Goal: Task Accomplishment & Management: Use online tool/utility

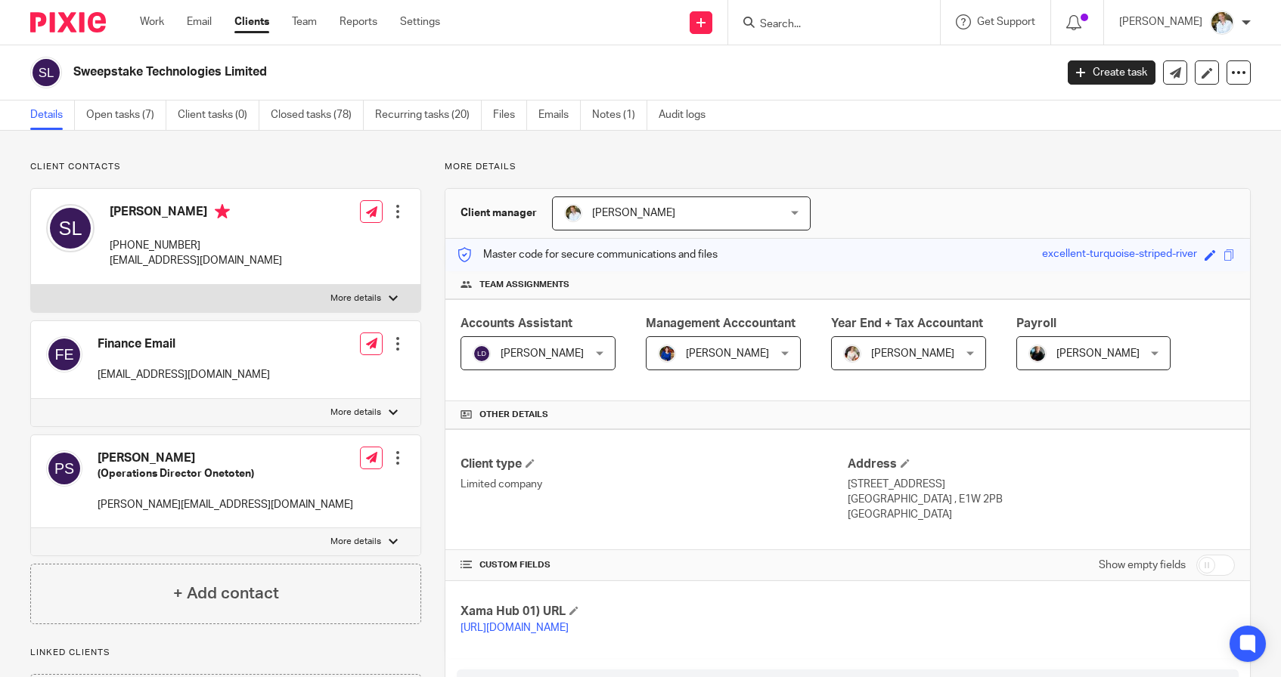
click at [798, 28] on input "Search" at bounding box center [826, 25] width 136 height 14
type input "turing"
click button "submit" at bounding box center [0, 0] width 0 height 0
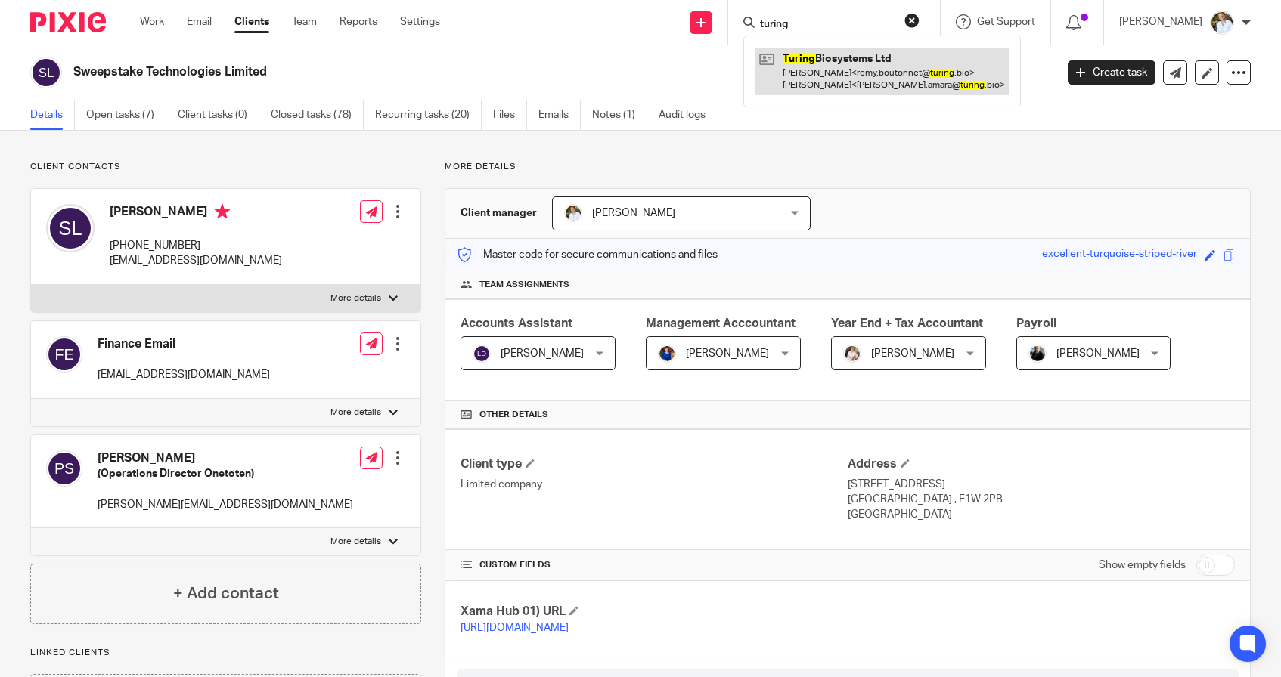
click at [840, 57] on link at bounding box center [881, 71] width 253 height 47
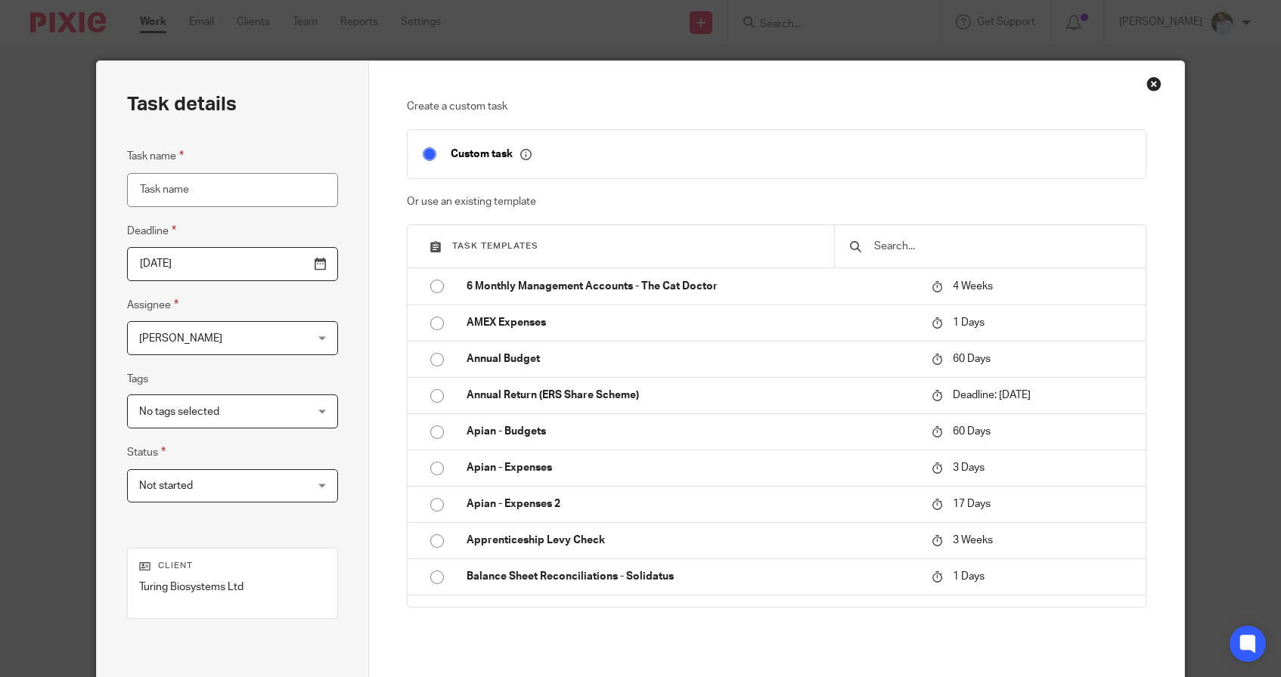
click at [919, 257] on div at bounding box center [989, 246] width 311 height 42
click at [911, 249] on input "text" at bounding box center [1001, 246] width 258 height 17
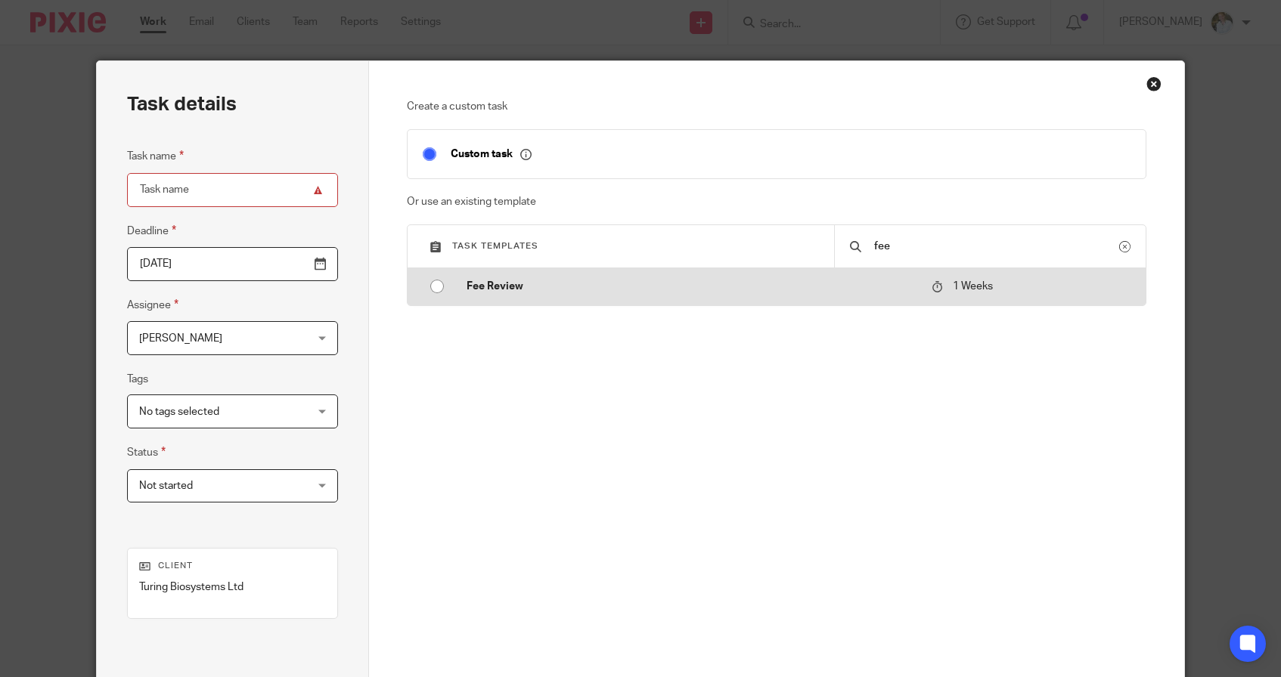
type input "fee"
click at [494, 288] on p "Fee Review" at bounding box center [691, 286] width 450 height 15
type input "[DATE]"
type input "Fee Review"
checkbox input "false"
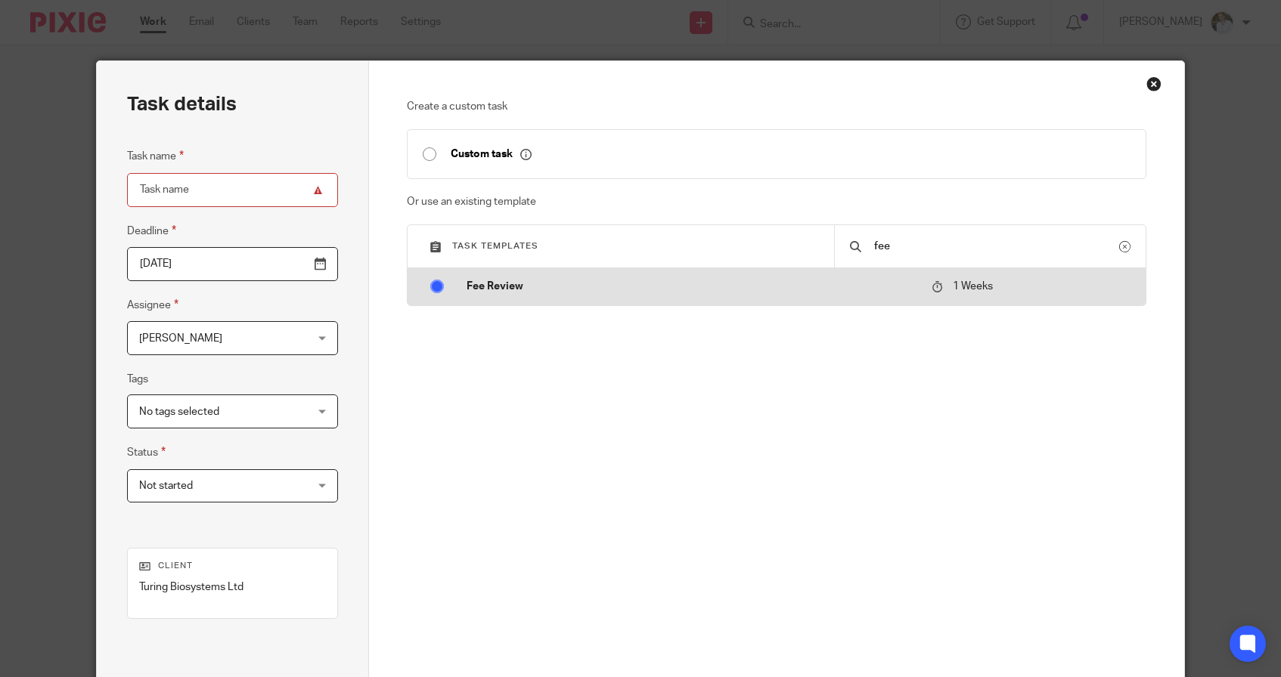
radio input "true"
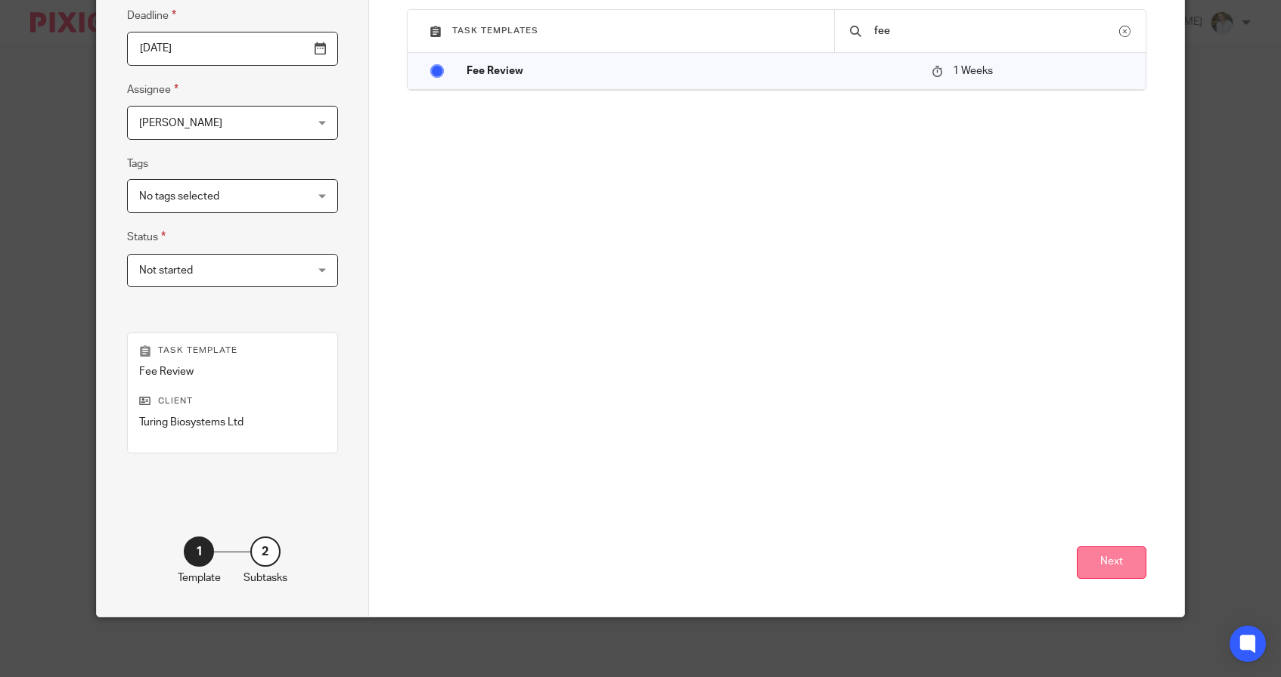
scroll to position [214, 0]
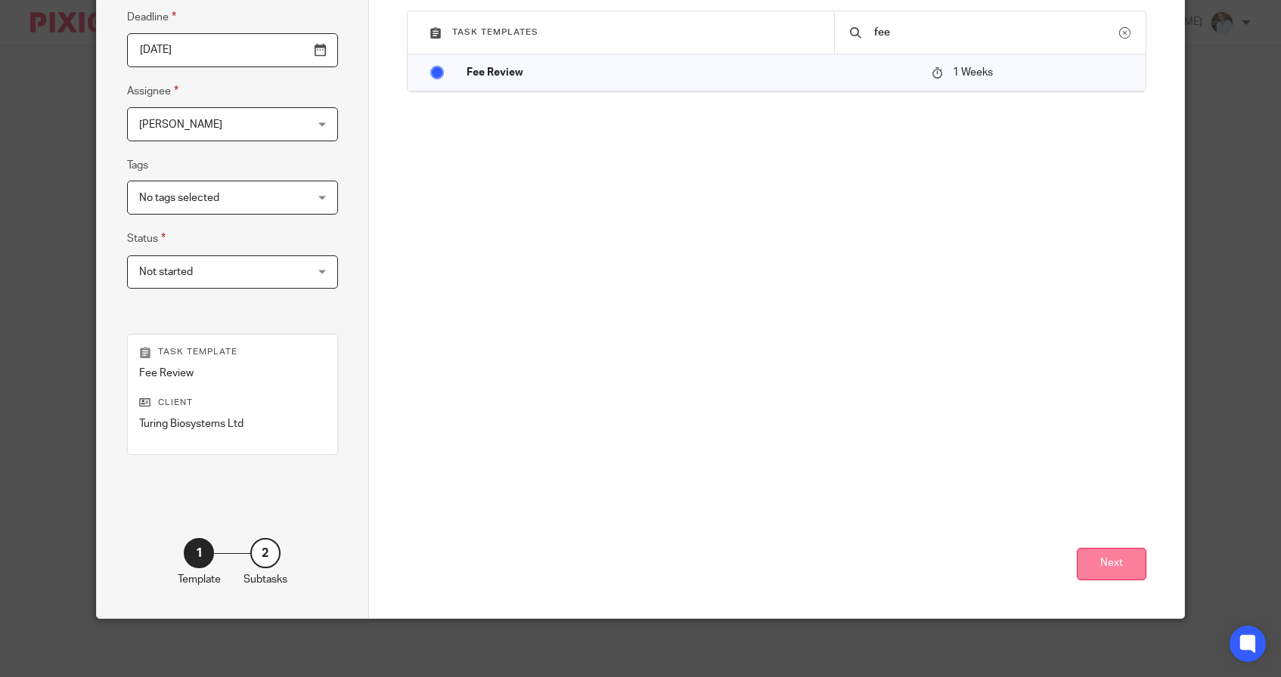
click at [1108, 553] on button "Next" at bounding box center [1112, 564] width 70 height 33
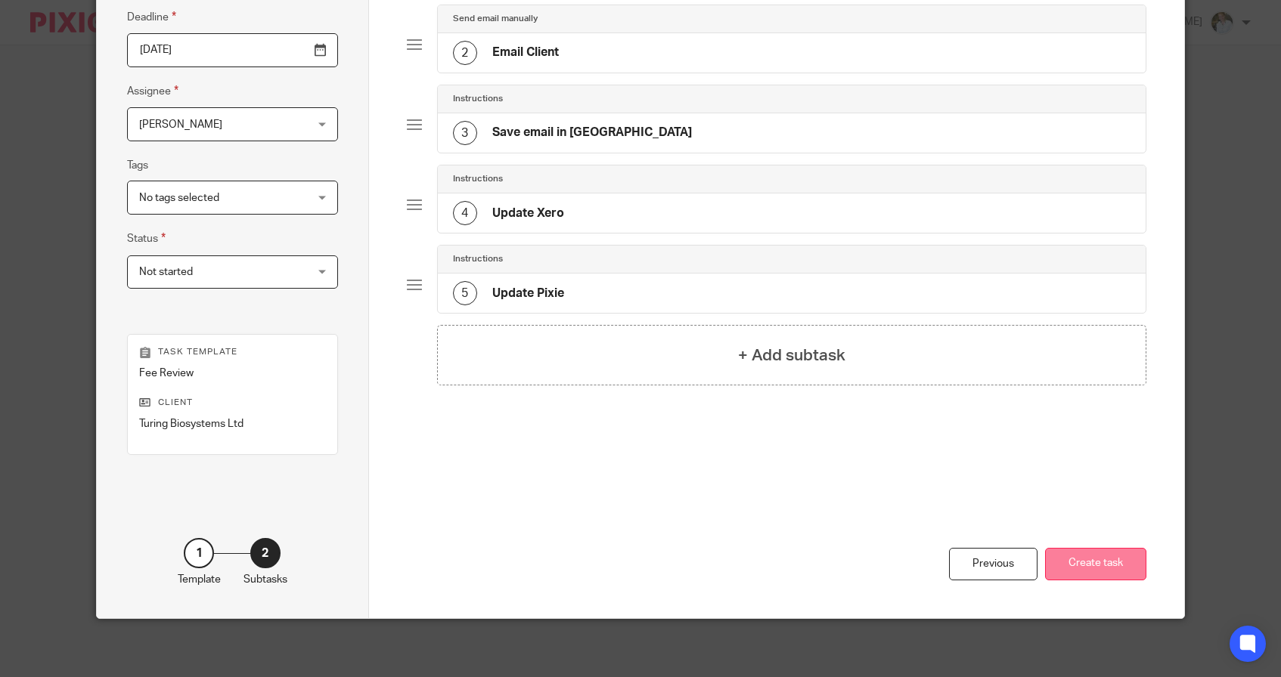
click at [1106, 566] on button "Create task" at bounding box center [1095, 564] width 101 height 33
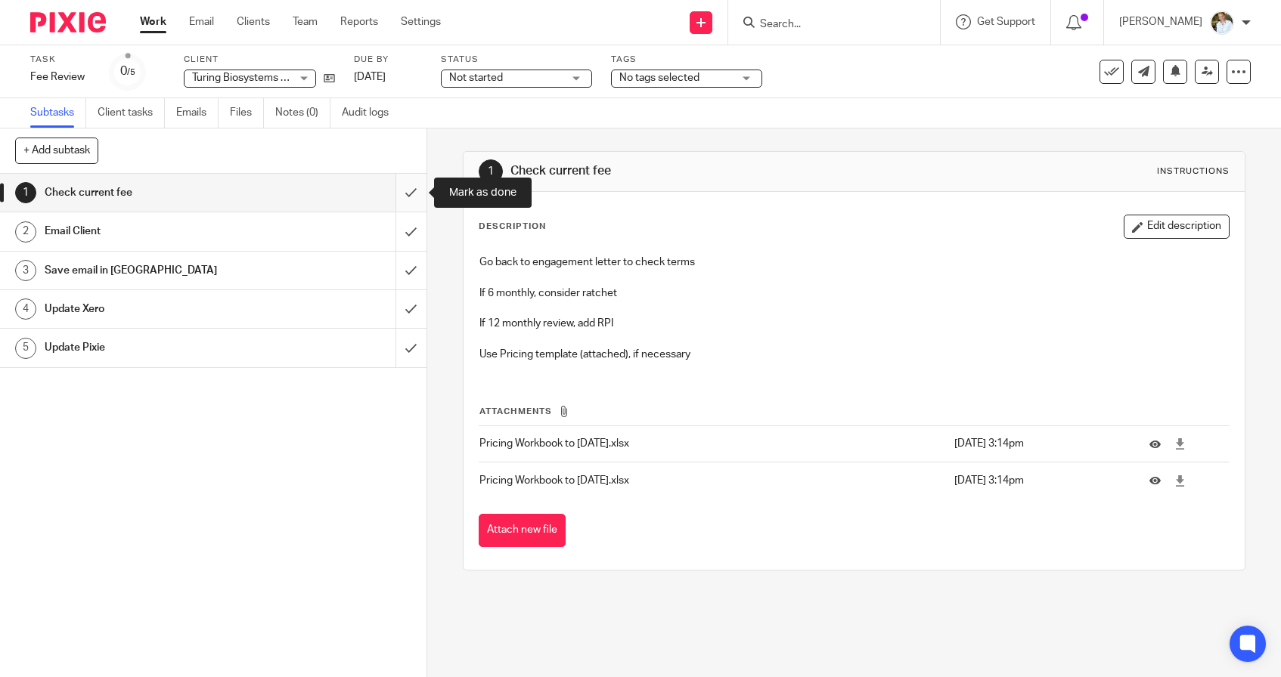
click at [405, 196] on input "submit" at bounding box center [213, 193] width 426 height 38
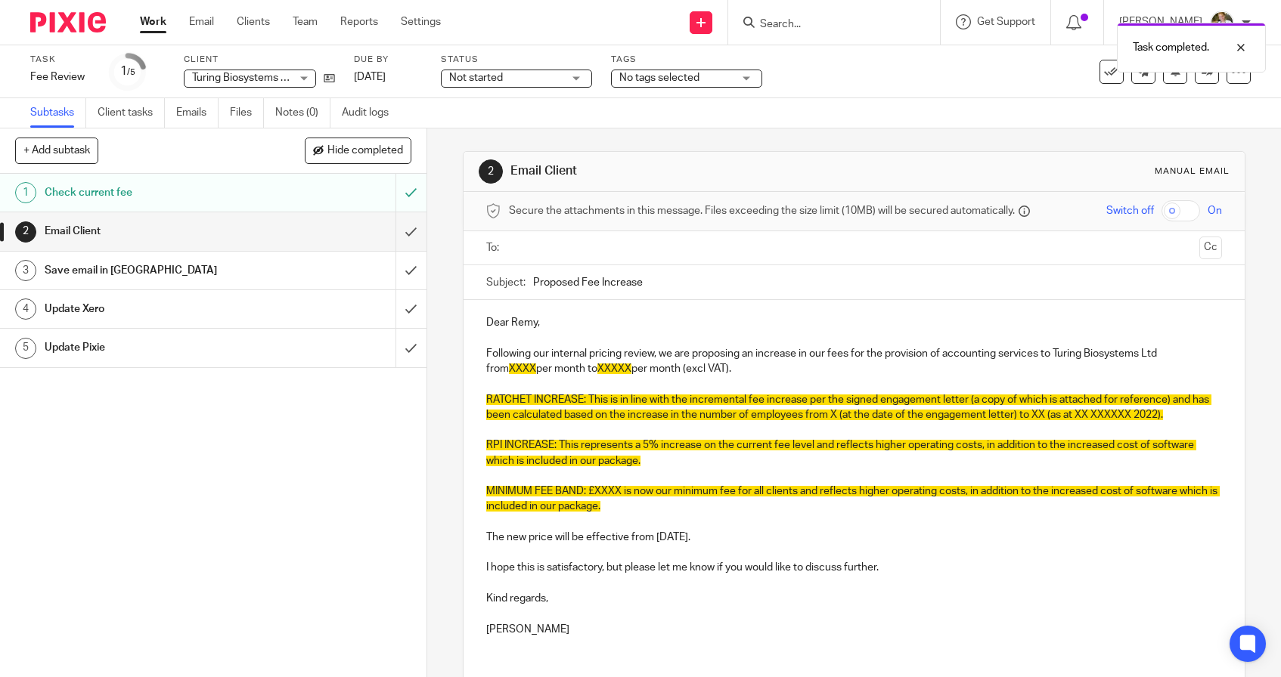
click at [597, 367] on span "XXXXX" at bounding box center [614, 369] width 34 height 11
click at [700, 367] on p "Following our internal pricing review, we are proposing an increase in our fees…" at bounding box center [854, 361] width 736 height 31
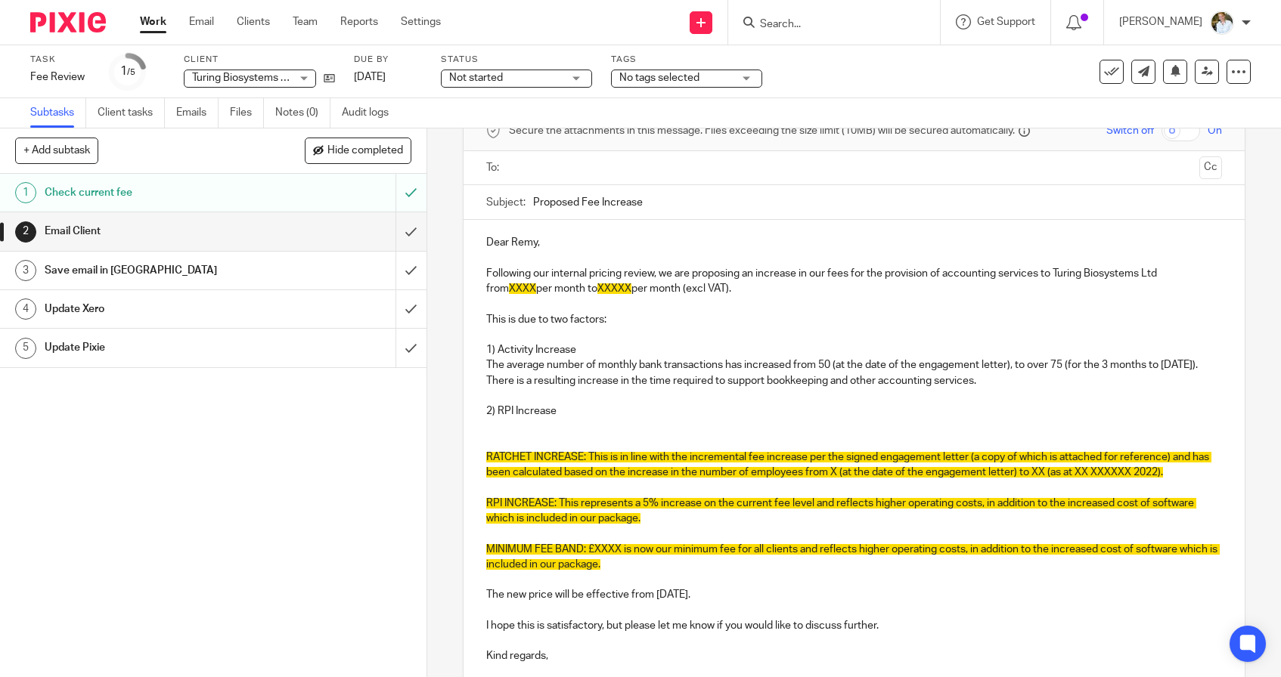
scroll to position [82, 0]
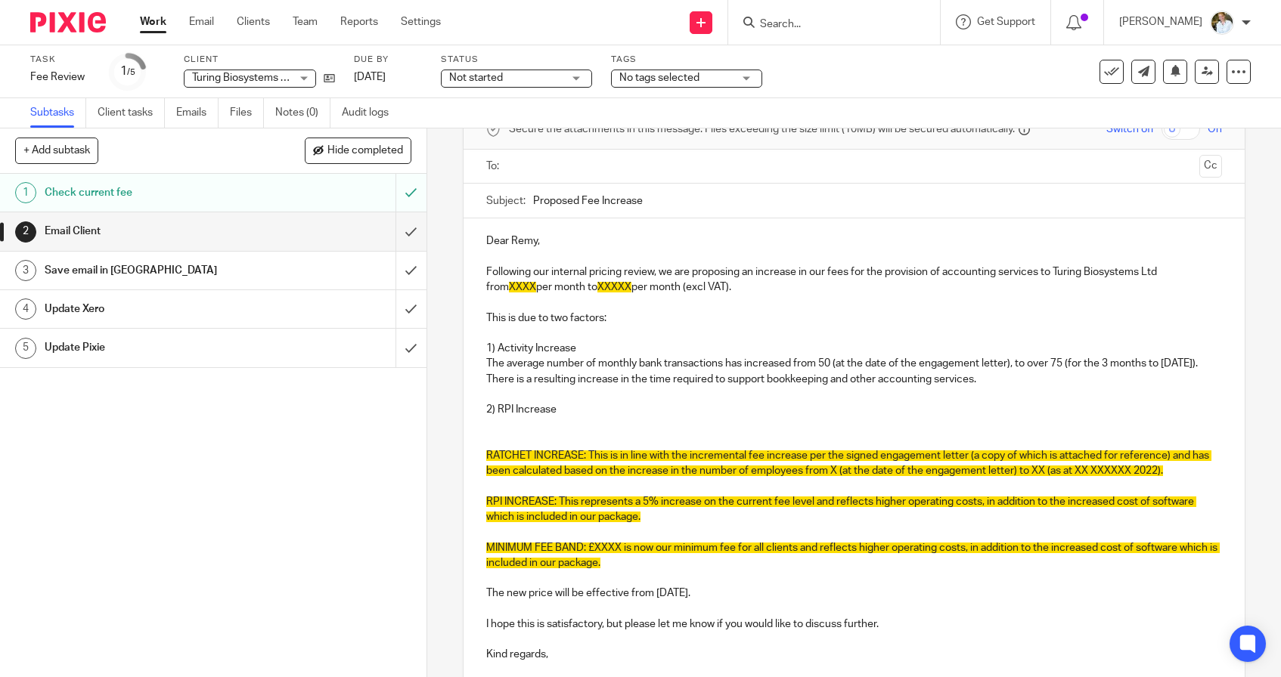
click at [583, 342] on p "1) Activity Increase" at bounding box center [854, 348] width 736 height 15
drag, startPoint x: 583, startPoint y: 344, endPoint x: 484, endPoint y: 309, distance: 105.0
click at [484, 309] on div "Dear Remy, Following our internal pricing review, we are proposing an increase …" at bounding box center [853, 462] width 781 height 486
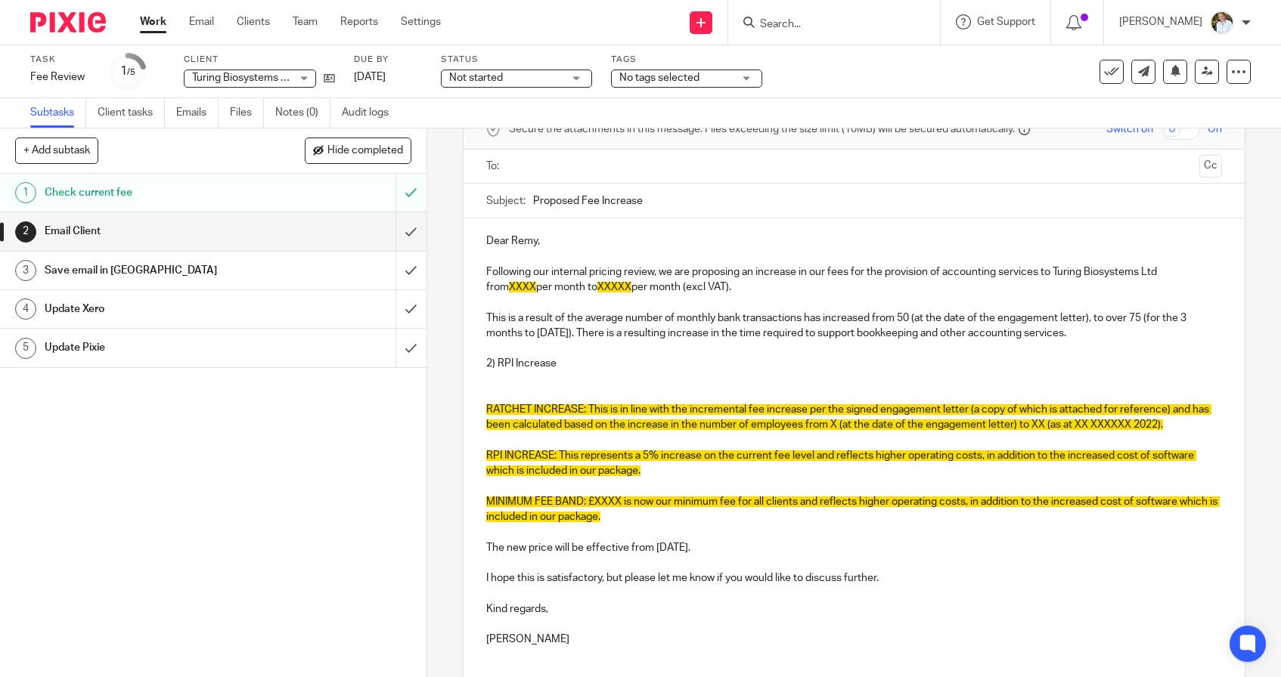
click at [821, 315] on p "This is a result of the average number of monthly bank transactions has increas…" at bounding box center [854, 326] width 736 height 31
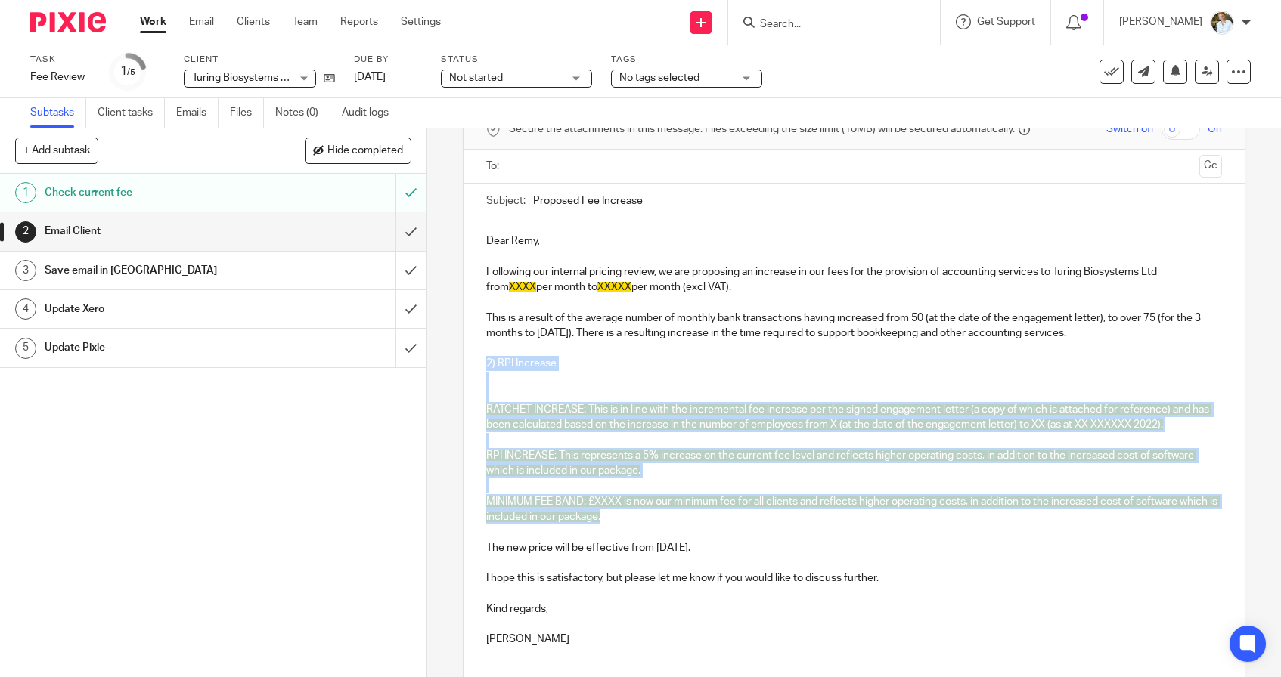
drag, startPoint x: 636, startPoint y: 516, endPoint x: 485, endPoint y: 358, distance: 219.3
click at [485, 358] on div "Dear Remy, Following our internal pricing review, we are proposing an increase …" at bounding box center [853, 439] width 781 height 440
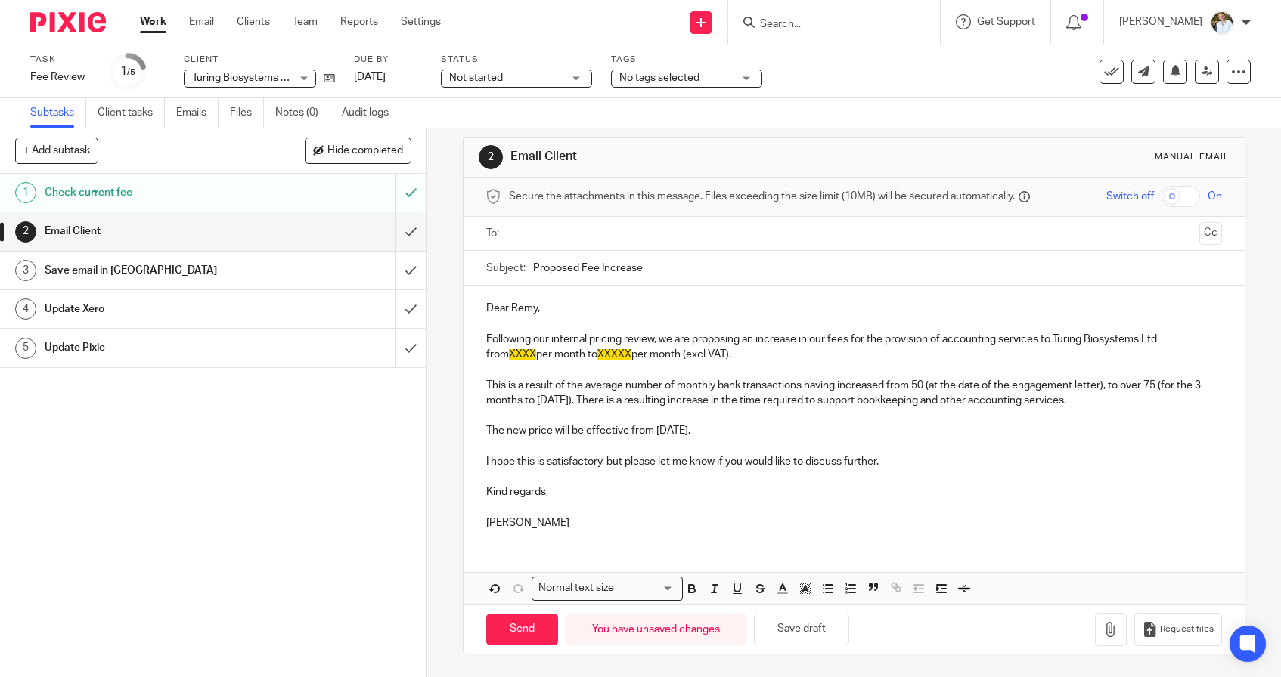
scroll to position [11, 0]
click at [1220, 341] on p "Following our internal pricing review, we are proposing an increase in our fees…" at bounding box center [854, 350] width 736 height 31
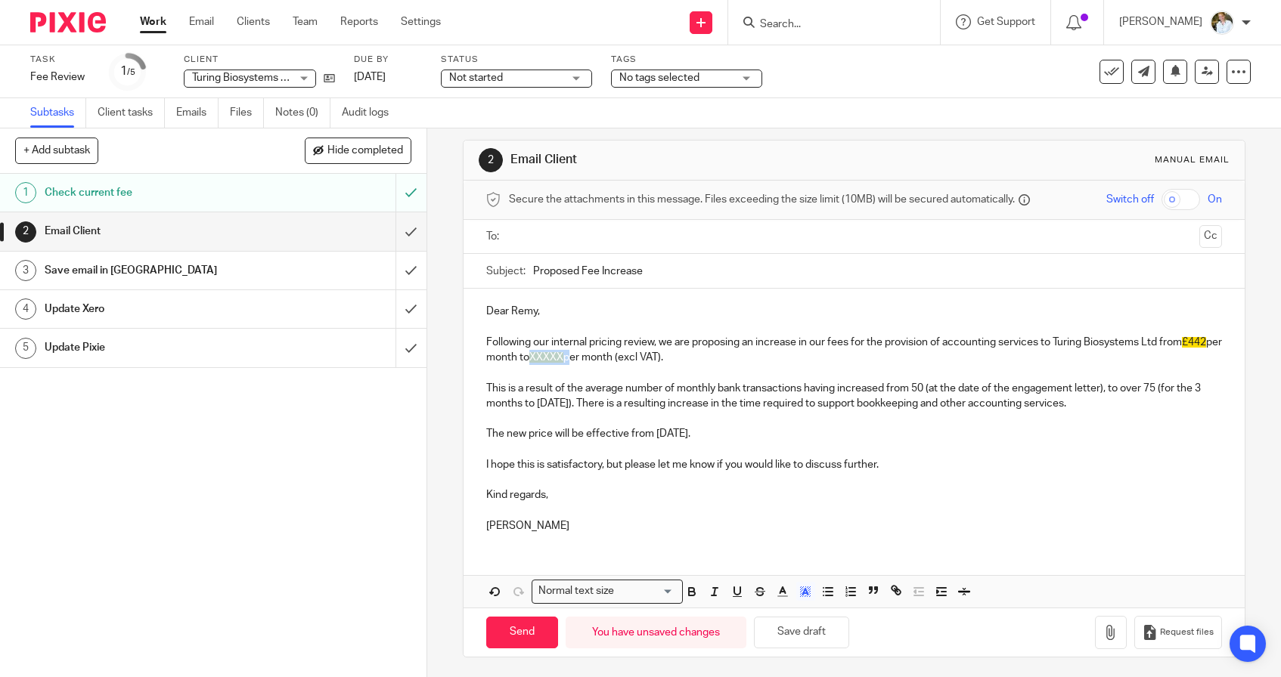
drag, startPoint x: 587, startPoint y: 355, endPoint x: 545, endPoint y: 358, distance: 42.4
click at [545, 358] on p "Following our internal pricing review, we are proposing an increase in our fees…" at bounding box center [854, 350] width 736 height 31
click at [755, 339] on p "Following our internal pricing review, we are proposing an increase in our fees…" at bounding box center [854, 350] width 736 height 31
click at [814, 365] on p at bounding box center [854, 372] width 736 height 15
drag, startPoint x: 542, startPoint y: 364, endPoint x: 480, endPoint y: 348, distance: 64.2
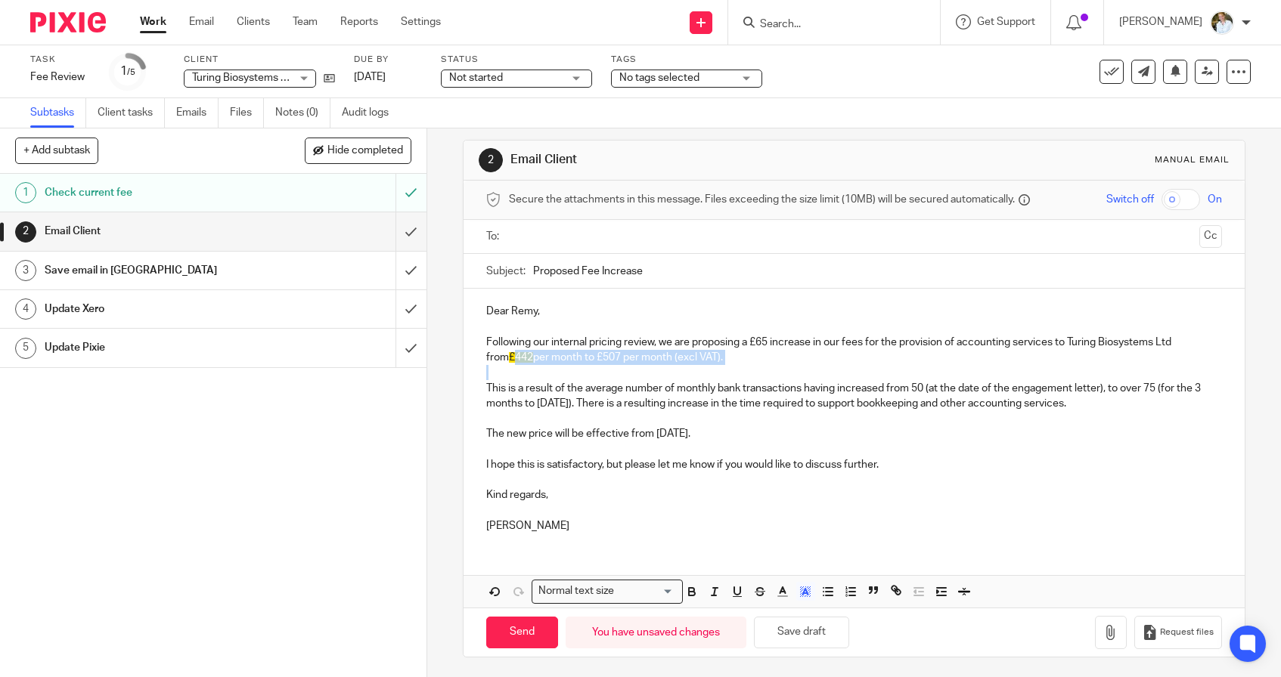
click at [480, 348] on div "Dear Remy, Following our internal pricing review, we are proposing a £65 increa…" at bounding box center [853, 417] width 781 height 256
click at [807, 594] on line "button" at bounding box center [806, 594] width 4 height 0
click at [780, 488] on p "Kind regards," at bounding box center [854, 495] width 736 height 15
click at [802, 590] on rect "button" at bounding box center [801, 590] width 1 height 1
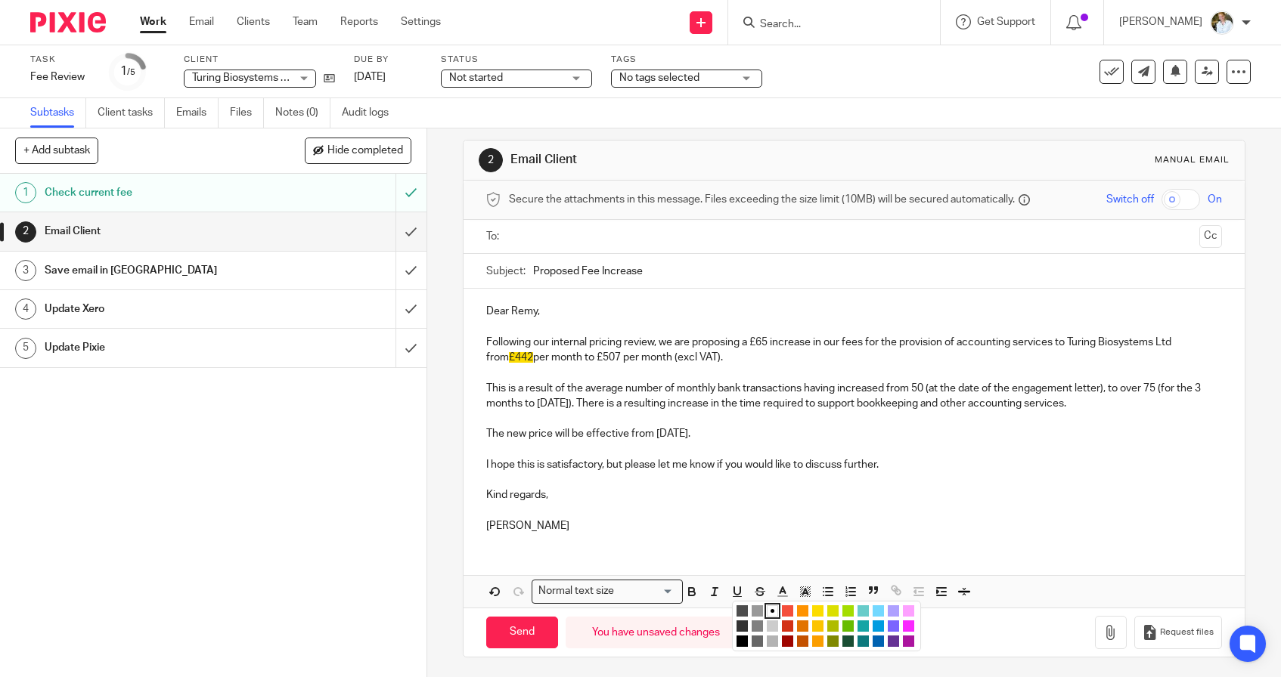
click at [769, 606] on li "color:#FFFFFF" at bounding box center [772, 611] width 11 height 11
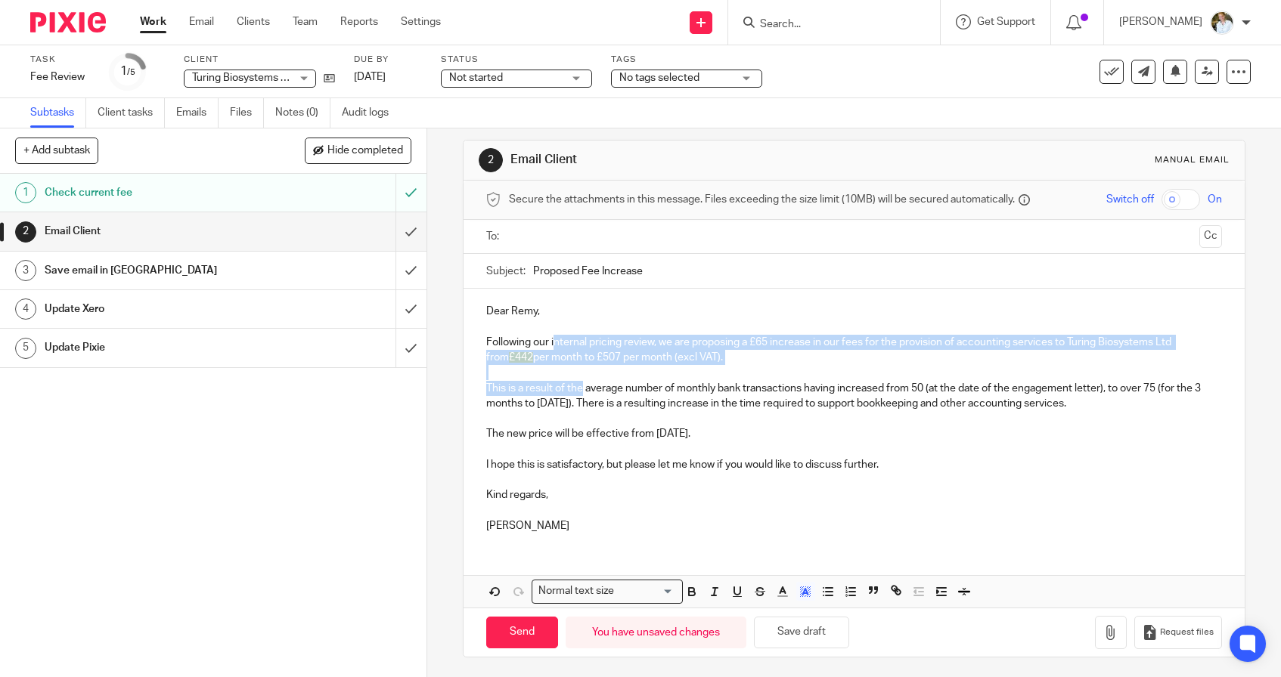
drag, startPoint x: 584, startPoint y: 382, endPoint x: 553, endPoint y: 336, distance: 54.5
click at [553, 336] on div "Dear Remy, Following our internal pricing review, we are proposing a £65 increa…" at bounding box center [853, 417] width 781 height 256
click at [804, 589] on polyline "button" at bounding box center [805, 592] width 5 height 6
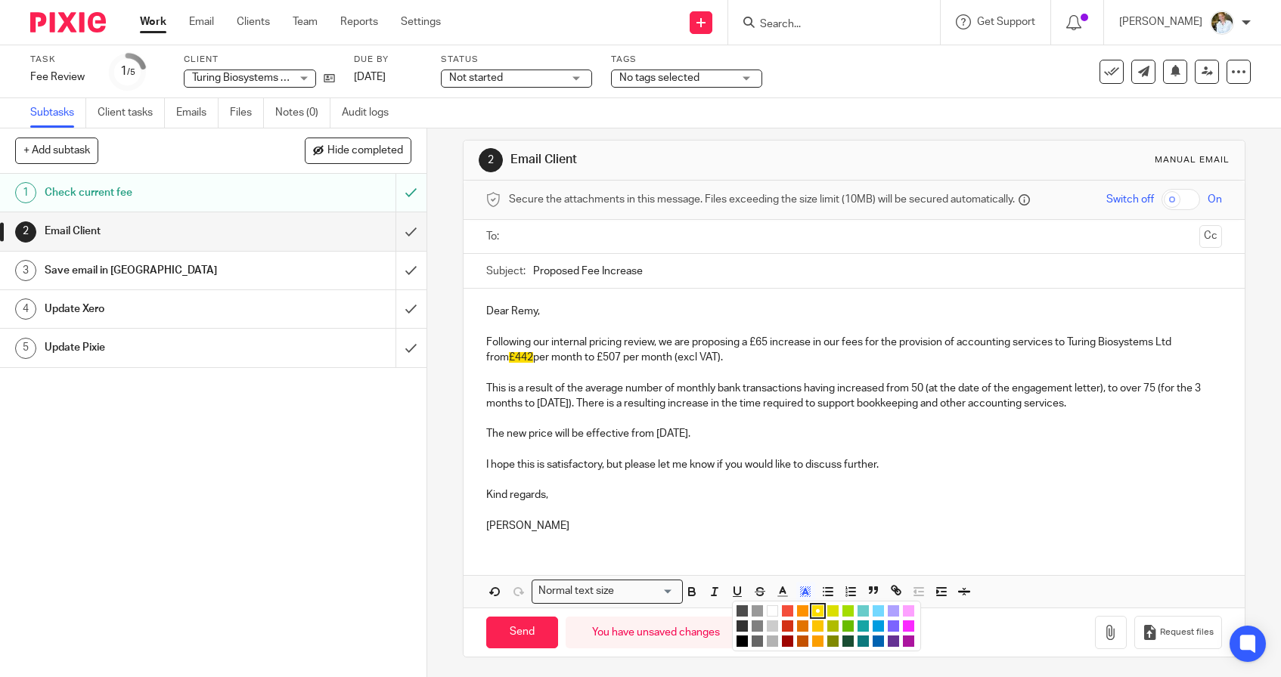
click at [771, 609] on li "color:#FFFFFF" at bounding box center [772, 611] width 11 height 11
click at [766, 452] on p at bounding box center [854, 449] width 736 height 15
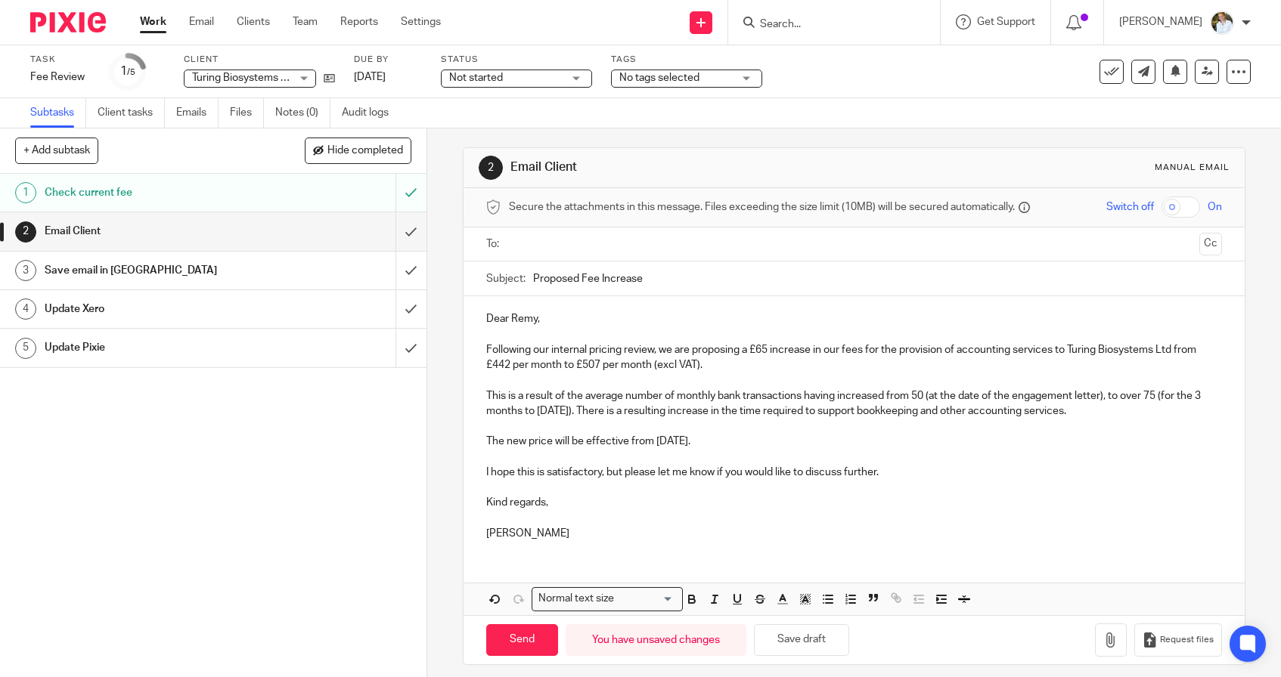
scroll to position [0, 0]
click at [559, 253] on input "text" at bounding box center [853, 244] width 679 height 17
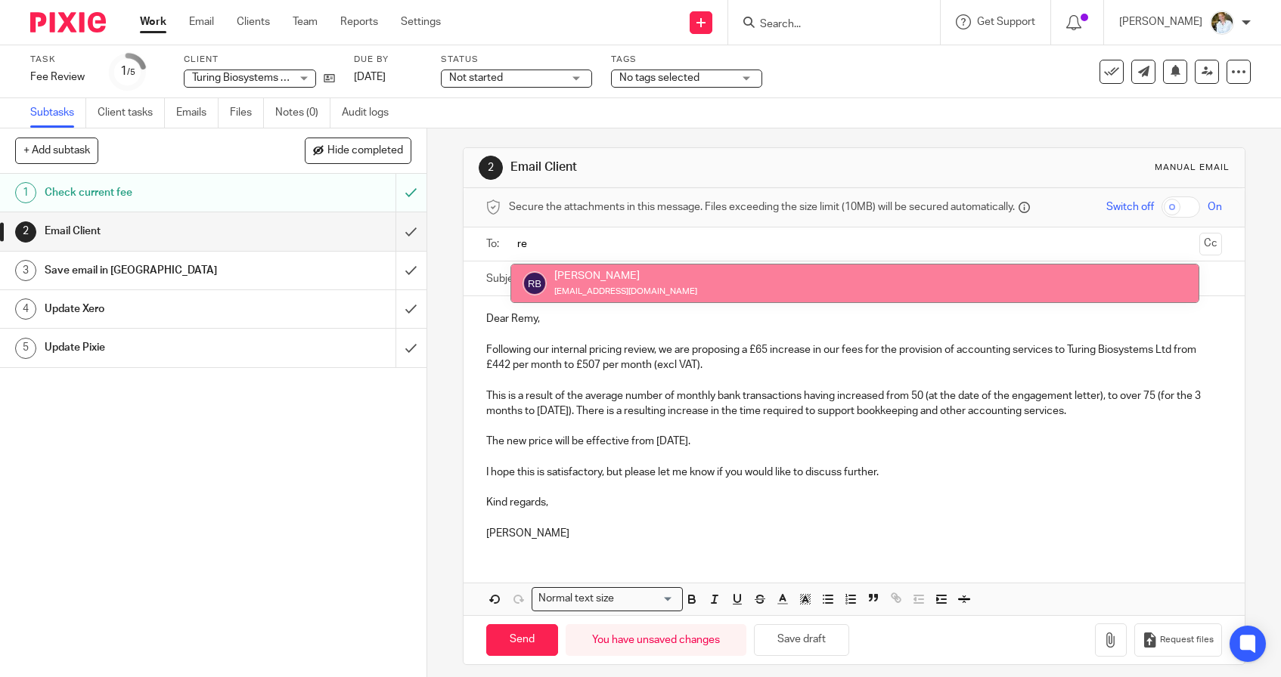
type input "re"
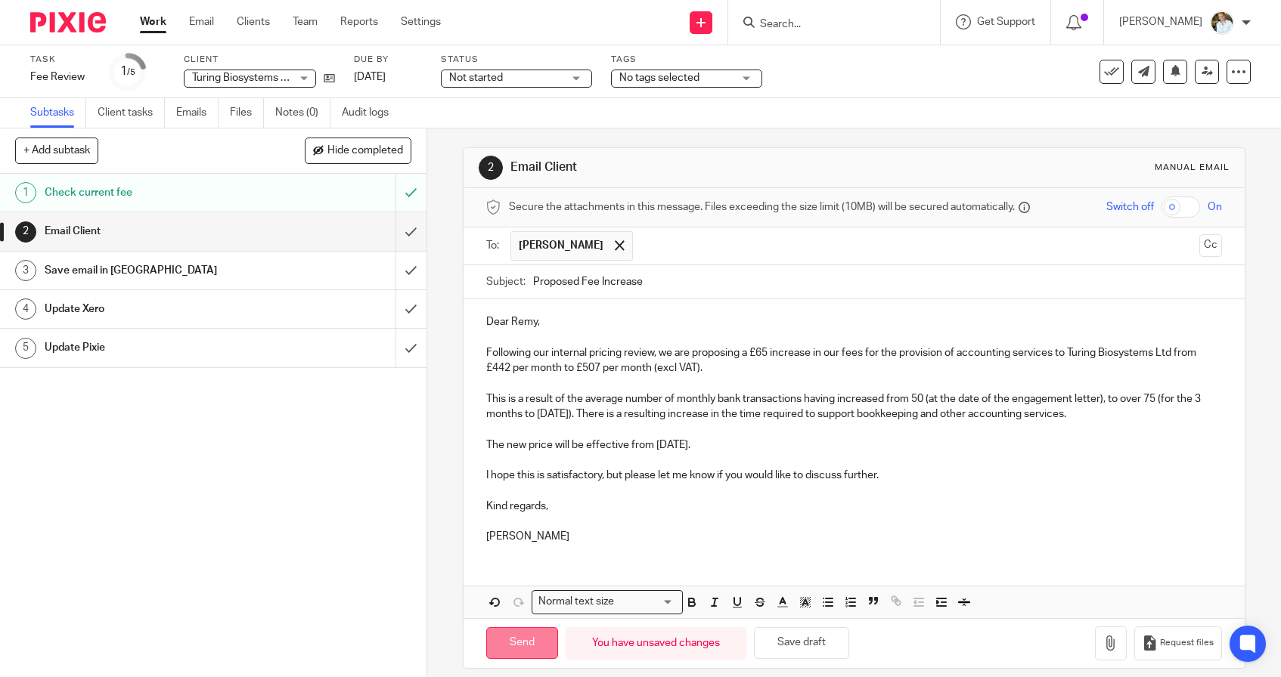
click at [517, 643] on input "Send" at bounding box center [522, 644] width 72 height 33
type input "Sent"
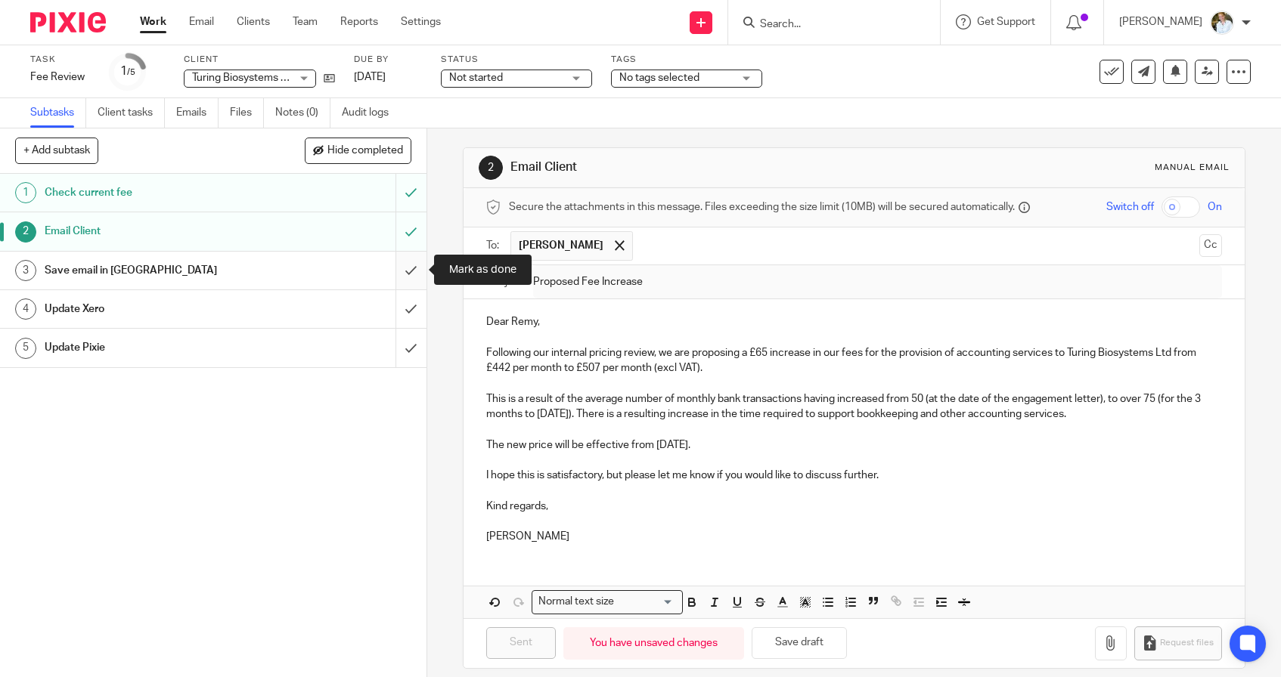
click at [403, 262] on input "submit" at bounding box center [213, 271] width 426 height 38
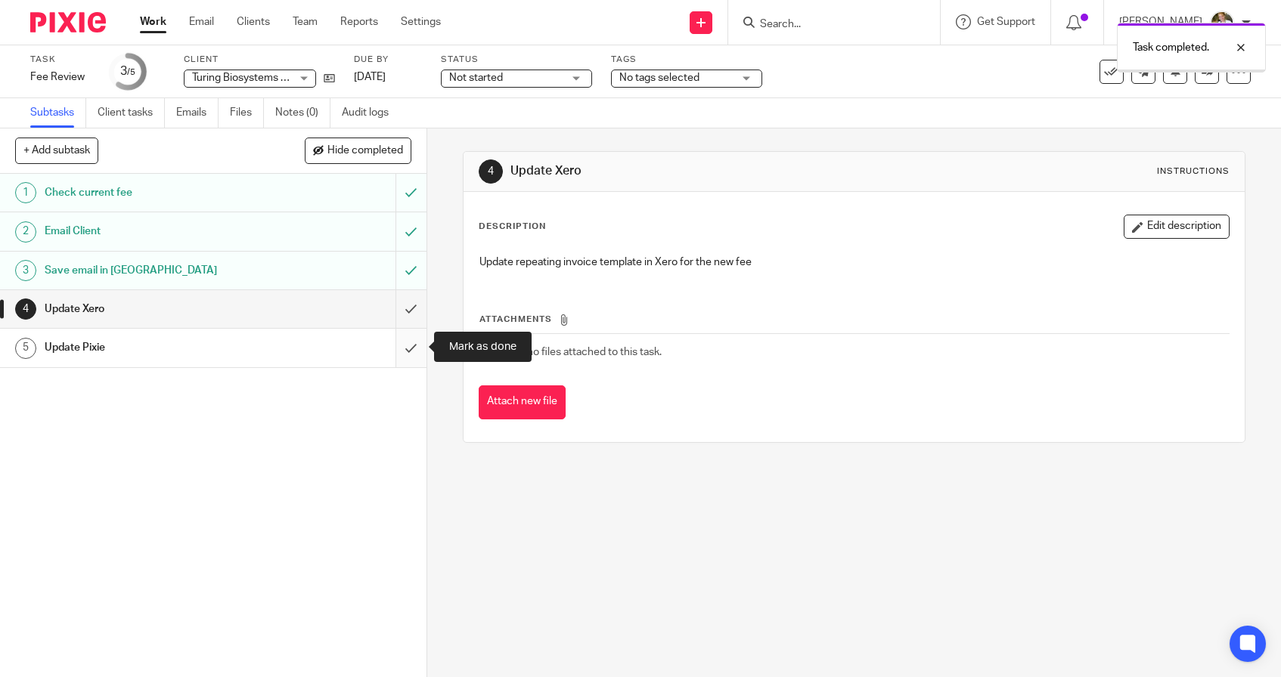
click at [415, 336] on input "submit" at bounding box center [213, 348] width 426 height 38
click at [88, 1] on div at bounding box center [62, 22] width 125 height 45
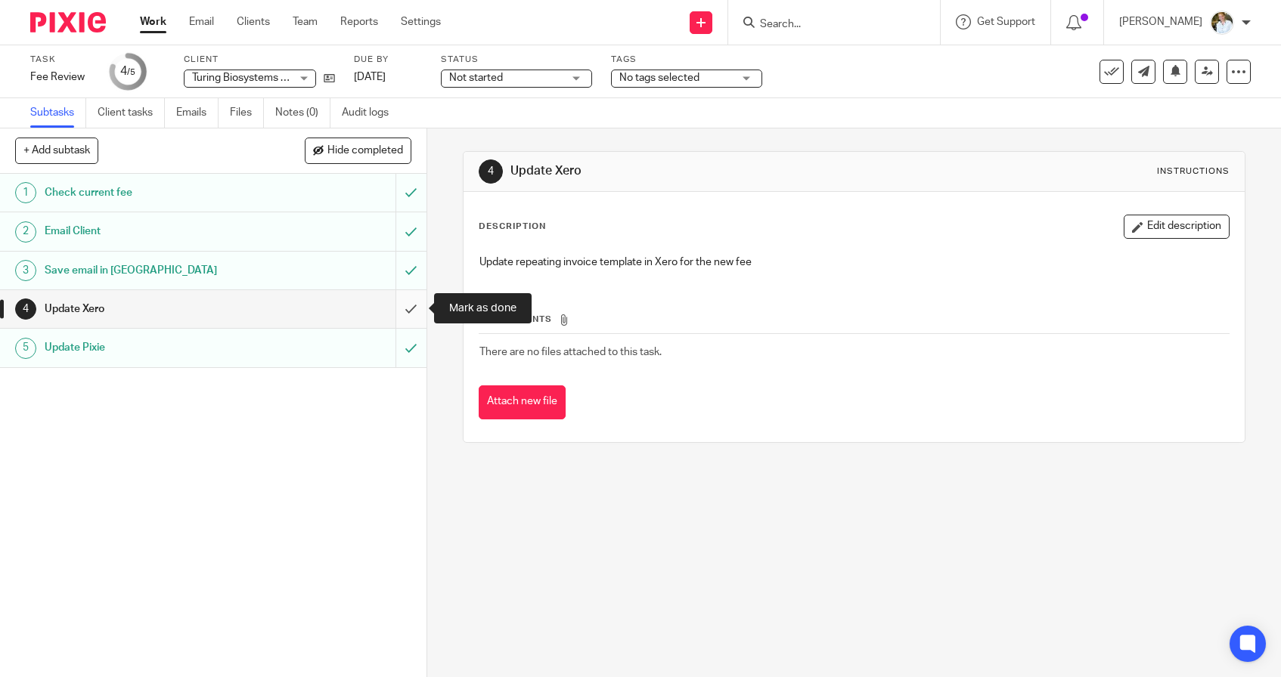
click at [414, 312] on input "submit" at bounding box center [213, 309] width 426 height 38
